Goal: Task Accomplishment & Management: Manage account settings

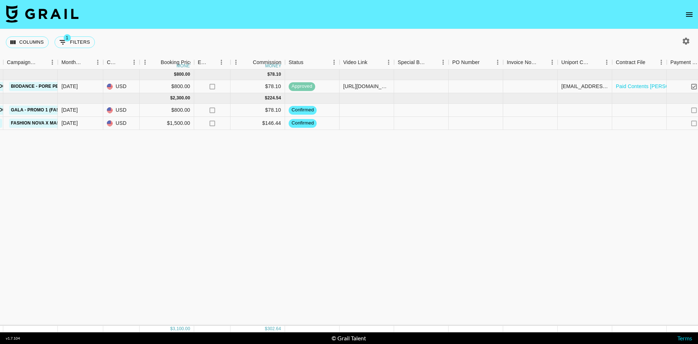
scroll to position [0, 509]
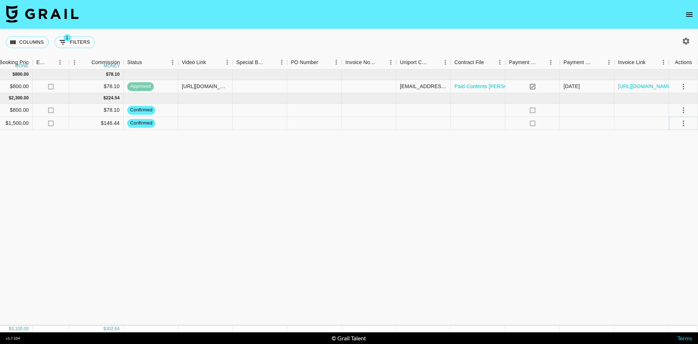
click at [680, 121] on icon "select merge strategy" at bounding box center [684, 123] width 9 height 9
click at [668, 160] on li "Draft Created" at bounding box center [674, 165] width 47 height 13
click at [303, 242] on div "[DATE] ( 1 ) $ 800.00 $ 78.10 rec0e5bSccoqqw4tW emowii [PERSON_NAME][EMAIL_ADDR…" at bounding box center [95, 197] width 1208 height 256
click at [684, 122] on icon "select merge strategy" at bounding box center [683, 123] width 1 height 6
click at [615, 169] on div "[DATE] ( 1 ) $ 800.00 $ 78.10 rec0e5bSccoqqw4tW emowii [PERSON_NAME][EMAIL_ADDR…" at bounding box center [95, 197] width 1208 height 256
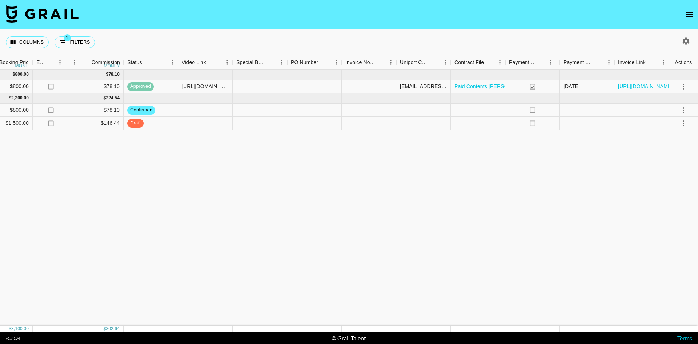
click at [138, 125] on span "draft" at bounding box center [135, 123] width 16 height 7
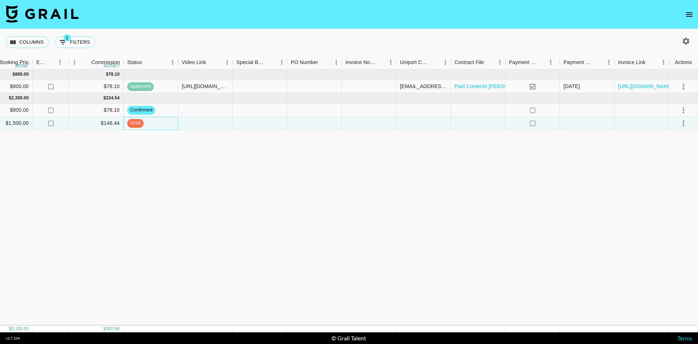
click at [140, 125] on span "draft" at bounding box center [135, 123] width 16 height 7
click at [140, 124] on span "draft" at bounding box center [135, 123] width 16 height 7
click at [681, 125] on icon "select merge strategy" at bounding box center [684, 123] width 9 height 9
click at [682, 108] on icon "select merge strategy" at bounding box center [684, 110] width 9 height 9
click at [670, 152] on li "Draft Created" at bounding box center [674, 152] width 47 height 13
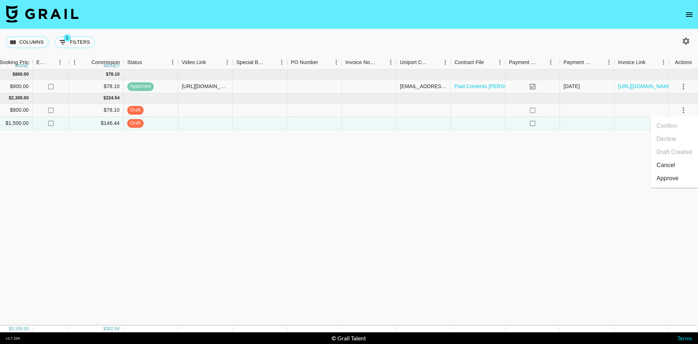
click at [332, 158] on div "[DATE] ( 1 ) $ 800.00 $ 78.10 rec0e5bSccoqqw4tW emowii [PERSON_NAME][EMAIL_ADDR…" at bounding box center [95, 197] width 1208 height 256
click at [687, 127] on icon "select merge strategy" at bounding box center [684, 123] width 9 height 9
click at [657, 172] on li "Cancel" at bounding box center [674, 178] width 47 height 13
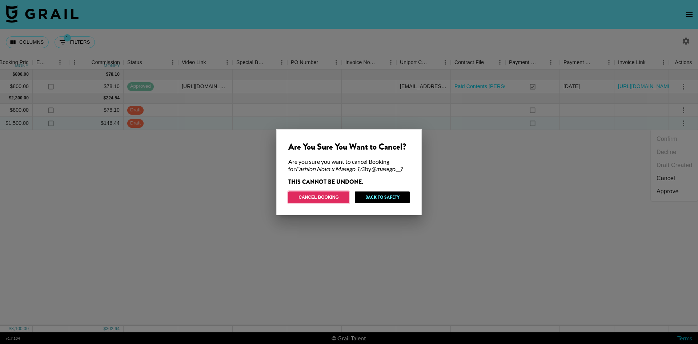
click at [334, 199] on button "Cancel Booking" at bounding box center [318, 197] width 61 height 12
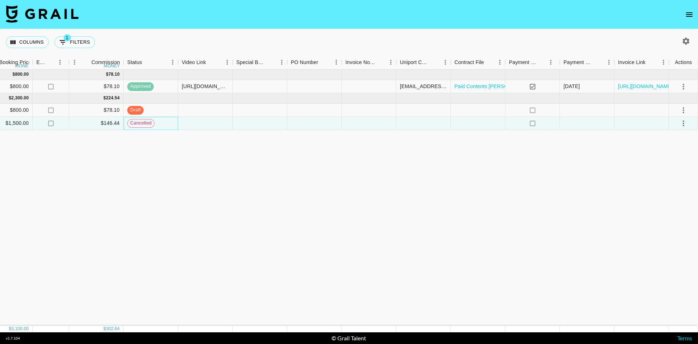
click at [148, 123] on span "cancelled" at bounding box center [141, 123] width 27 height 7
click at [684, 127] on icon "select merge strategy" at bounding box center [684, 123] width 9 height 9
click at [563, 165] on div "[DATE] ( 1 ) $ 800.00 $ 78.10 rec0e5bSccoqqw4tW emowii [PERSON_NAME][EMAIL_ADDR…" at bounding box center [95, 197] width 1208 height 256
click at [684, 121] on icon "select merge strategy" at bounding box center [683, 123] width 1 height 6
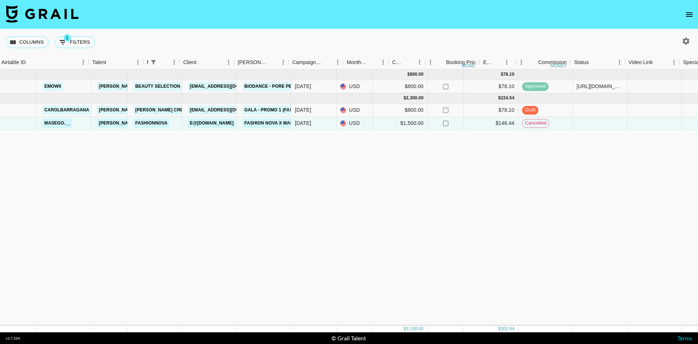
scroll to position [0, 0]
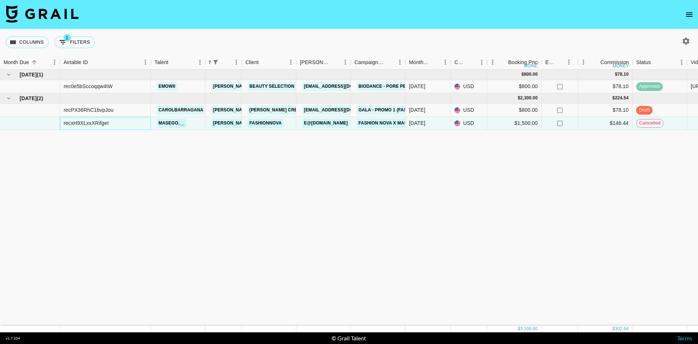
click at [107, 121] on div "recxH9XLxxXRifgeI" at bounding box center [86, 122] width 45 height 7
click at [135, 182] on div "[DATE] ( 1 ) $ 800.00 $ 78.10 rec0e5bSccoqqw4tW emowii [PERSON_NAME][EMAIL_ADDR…" at bounding box center [604, 197] width 1208 height 256
click at [182, 173] on div "[DATE] ( 1 ) $ 800.00 $ 78.10 rec0e5bSccoqqw4tW emowii [PERSON_NAME][EMAIL_ADDR…" at bounding box center [604, 197] width 1208 height 256
click at [219, 179] on div "[DATE] ( 1 ) $ 800.00 $ 78.10 rec0e5bSccoqqw4tW emowii [PERSON_NAME][EMAIL_ADDR…" at bounding box center [604, 197] width 1208 height 256
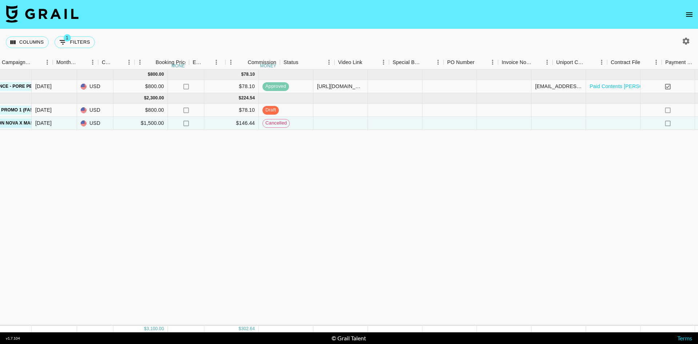
scroll to position [0, 402]
